Goal: Information Seeking & Learning: Learn about a topic

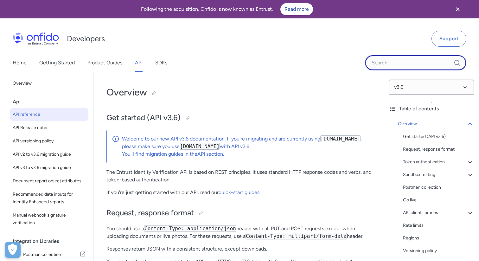
click at [397, 59] on input "Onfido search input field" at bounding box center [415, 62] width 101 height 15
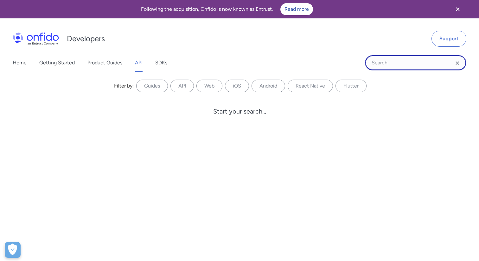
paste input "mage quality - Two document uploaded"
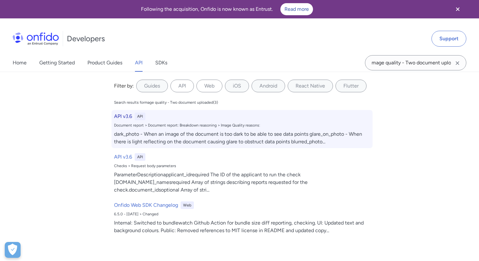
click at [206, 135] on div "dark_photo - When an image of the document is too dark to be able to see data p…" at bounding box center [242, 137] width 256 height 15
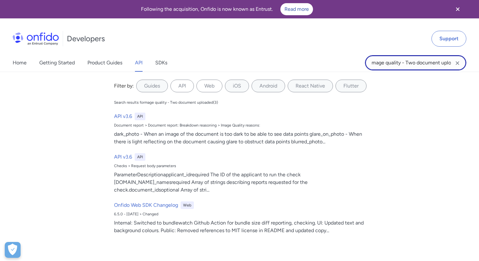
click at [412, 61] on input "mage quality - Two document uploaded" at bounding box center [415, 62] width 101 height 15
click at [372, 63] on input "mage quality - Two document uploaded" at bounding box center [415, 62] width 101 height 15
type input "Image quality - Two document uploaded"
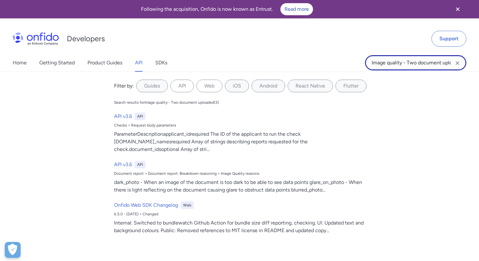
click at [448, 61] on input "Image quality - Two document uploaded" at bounding box center [415, 62] width 101 height 15
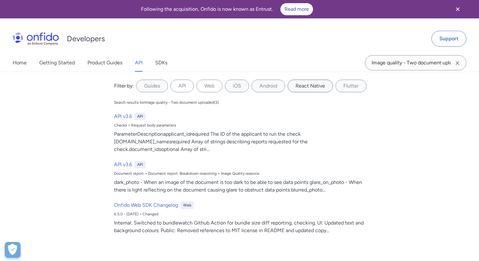
scroll to position [0, 1]
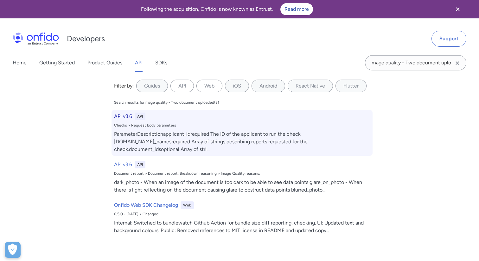
click at [166, 139] on div "ParameterDescriptionapplicant_idrequired The ID of the applicant to run the che…" at bounding box center [242, 141] width 256 height 23
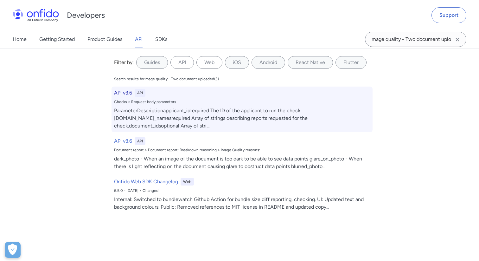
click at [167, 115] on div "ParameterDescriptionapplicant_idrequired The ID of the applicant to run the che…" at bounding box center [242, 118] width 256 height 23
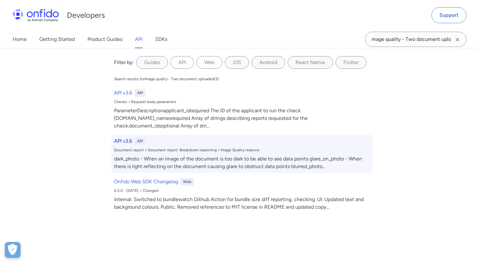
click at [155, 146] on div "API v3.6 API Document report > Document report: Breakdown reasoning > Image Qua…" at bounding box center [242, 154] width 261 height 38
click at [179, 147] on div "Document report > Document report: Breakdown reasoning > Image Quality reasons:" at bounding box center [242, 149] width 256 height 5
click at [120, 137] on h6 "API v3.6" at bounding box center [123, 141] width 18 height 8
click at [132, 147] on div "Document report > Document report: Breakdown reasoning > Image Quality reasons:" at bounding box center [242, 149] width 256 height 5
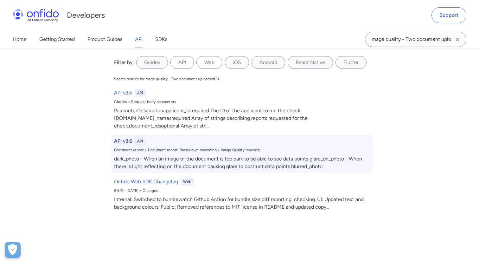
click at [132, 147] on div "Document report > Document report: Breakdown reasoning > Image Quality reasons:" at bounding box center [242, 149] width 256 height 5
drag, startPoint x: 132, startPoint y: 143, endPoint x: 127, endPoint y: 144, distance: 5.5
click at [132, 147] on div "Document report > Document report: Breakdown reasoning > Image Quality reasons:" at bounding box center [242, 149] width 256 height 5
click at [203, 147] on div "Document report > Document report: Breakdown reasoning > Image Quality reasons:" at bounding box center [242, 149] width 256 height 5
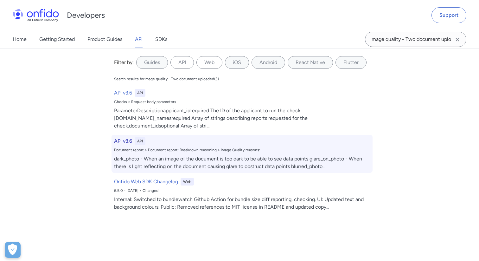
click at [203, 147] on div "Document report > Document report: Breakdown reasoning > Image Quality reasons:" at bounding box center [242, 149] width 256 height 5
click at [237, 155] on div "dark_photo - When an image of the document is too dark to be able to see data p…" at bounding box center [242, 162] width 256 height 15
click at [206, 155] on div "dark_photo - When an image of the document is too dark to be able to see data p…" at bounding box center [242, 162] width 256 height 15
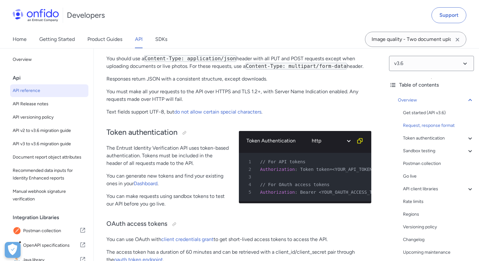
scroll to position [190, 0]
